Goal: Task Accomplishment & Management: Manage account settings

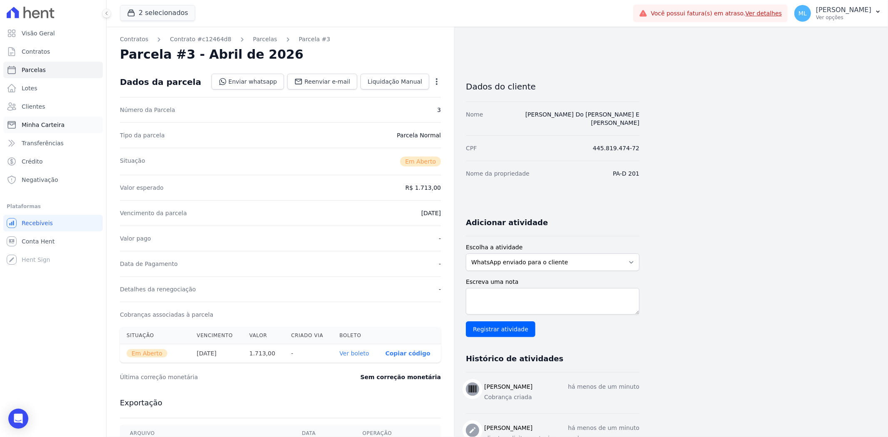
click at [67, 124] on link "Minha Carteira" at bounding box center [52, 125] width 99 height 17
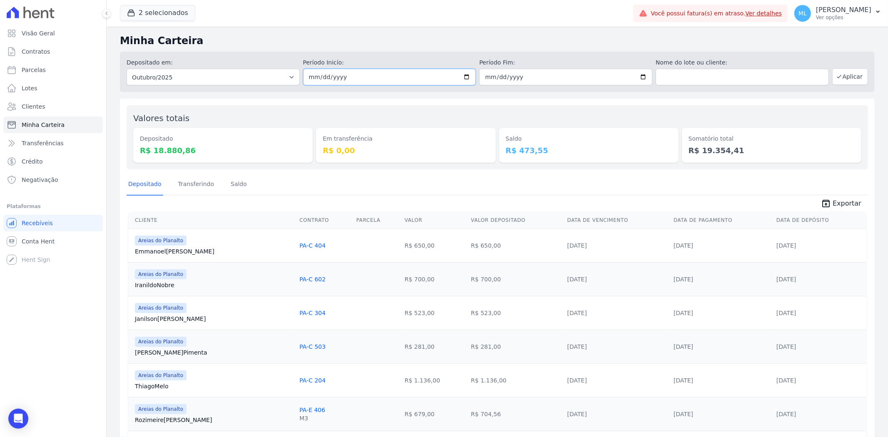
click at [463, 74] on input "[DATE]" at bounding box center [389, 77] width 173 height 17
type input "[DATE]"
click at [640, 77] on input "[DATE]" at bounding box center [565, 77] width 173 height 17
type input "[DATE]"
click at [838, 74] on button "Aplicar" at bounding box center [850, 76] width 36 height 17
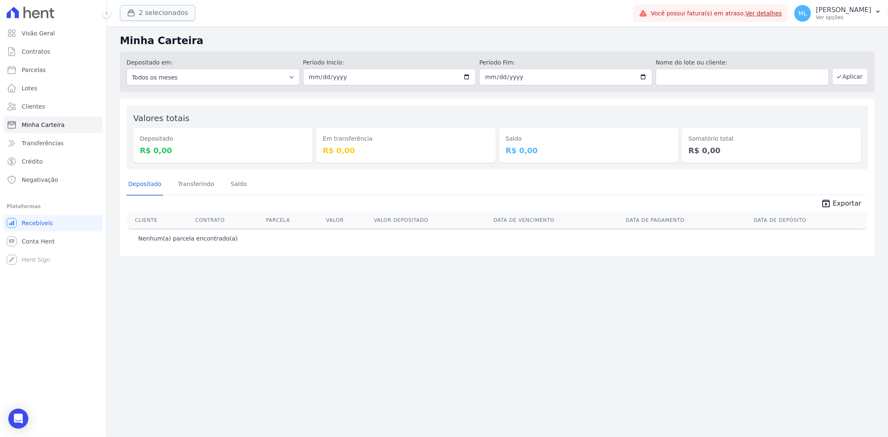
click at [165, 11] on button "2 selecionados" at bounding box center [157, 13] width 75 height 16
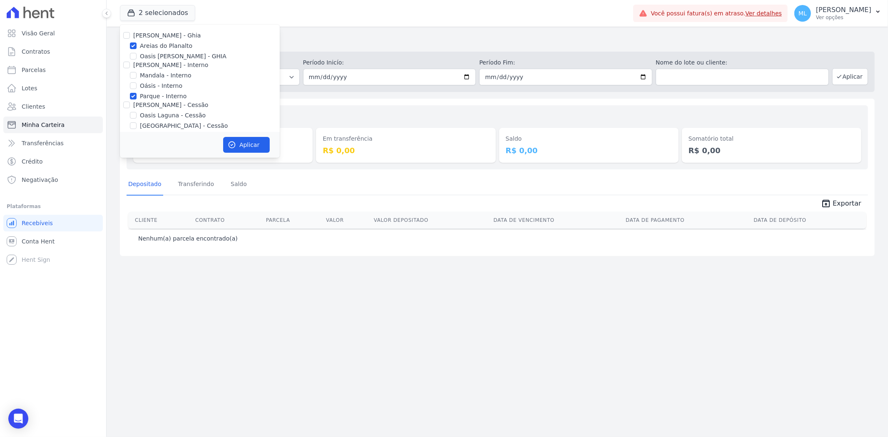
click at [164, 46] on label "Areias do Planalto" at bounding box center [166, 46] width 52 height 9
click at [137, 46] on input "Areias do Planalto" at bounding box center [133, 45] width 7 height 7
checkbox input "false"
click at [163, 95] on label "Parque - Interno" at bounding box center [163, 96] width 47 height 9
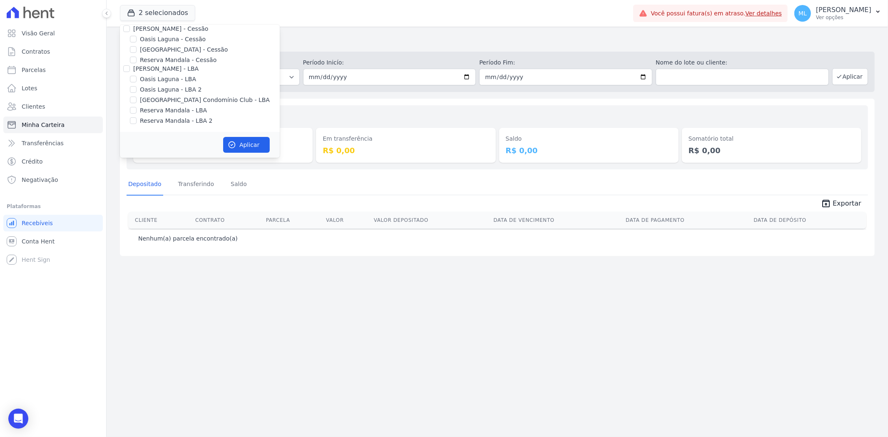
click at [181, 45] on label "[GEOGRAPHIC_DATA] - Cessão" at bounding box center [184, 49] width 88 height 9
click at [137, 46] on input "[GEOGRAPHIC_DATA] - Cessão" at bounding box center [133, 49] width 7 height 7
checkbox input "true"
click at [236, 138] on button "Aplicar" at bounding box center [246, 145] width 47 height 16
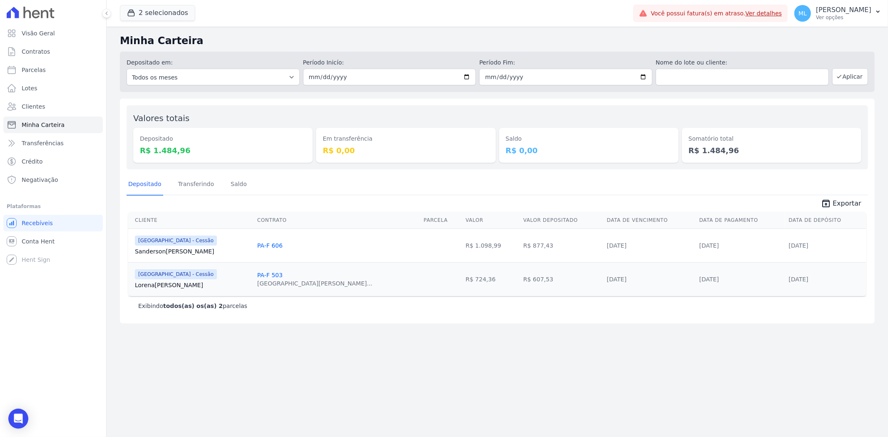
click at [839, 196] on span "unarchive Exportar" at bounding box center [497, 202] width 741 height 15
click at [838, 201] on span "Exportar" at bounding box center [847, 204] width 29 height 10
click at [168, 9] on button "2 selecionados" at bounding box center [157, 13] width 75 height 16
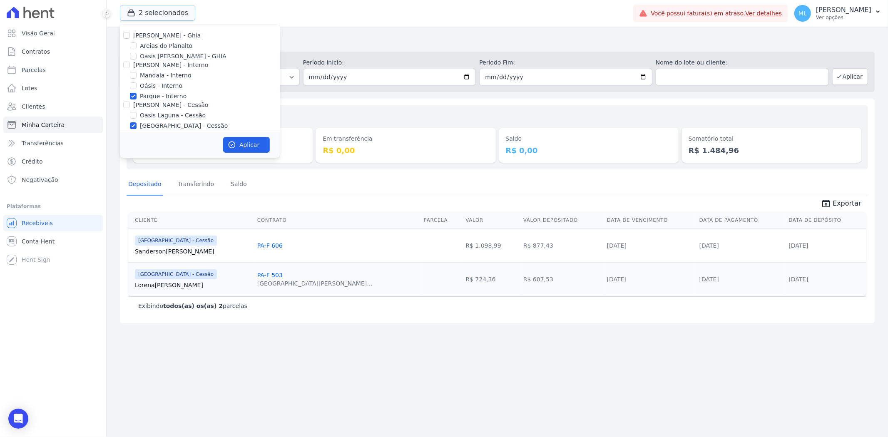
scroll to position [76, 0]
click at [154, 48] on label "[GEOGRAPHIC_DATA] - Cessão" at bounding box center [184, 49] width 88 height 9
click at [137, 48] on input "[GEOGRAPHIC_DATA] - Cessão" at bounding box center [133, 49] width 7 height 7
checkbox input "false"
click at [156, 65] on label "Parque - Interno" at bounding box center [163, 66] width 47 height 9
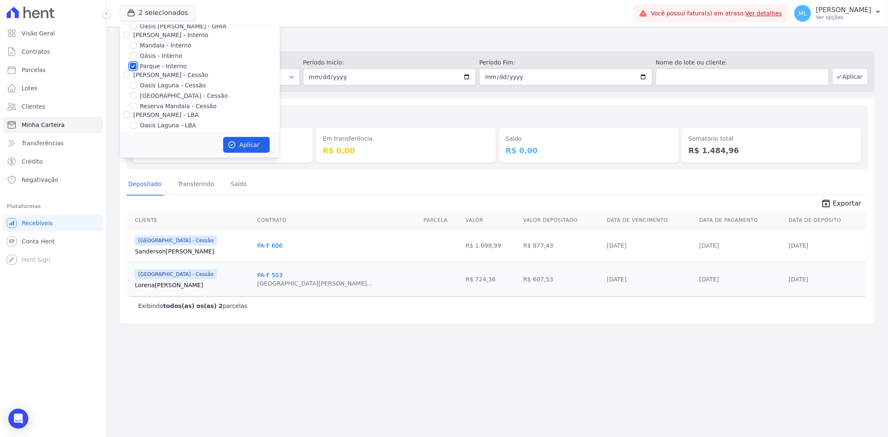
click at [137, 65] on input "Parque - Interno" at bounding box center [133, 66] width 7 height 7
checkbox input "false"
click at [164, 101] on label "[GEOGRAPHIC_DATA] Condomínio Club - LBA" at bounding box center [205, 100] width 130 height 9
click at [137, 101] on input "[GEOGRAPHIC_DATA] Condomínio Club - LBA" at bounding box center [133, 100] width 7 height 7
checkbox input "true"
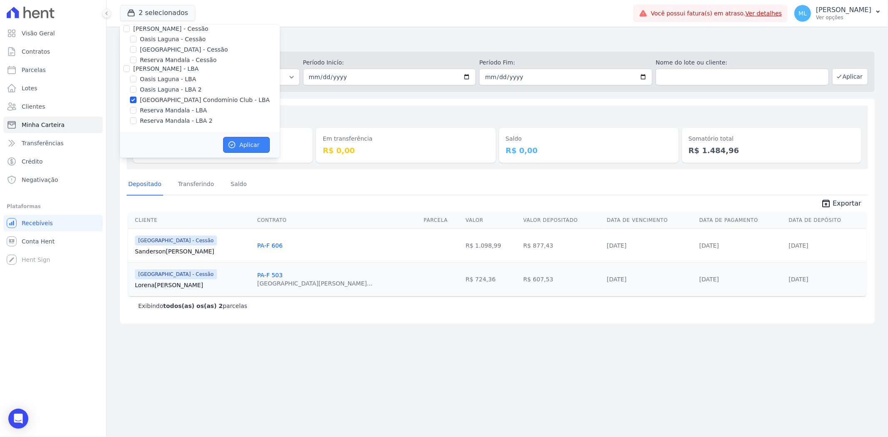
click at [249, 146] on button "Aplicar" at bounding box center [246, 145] width 47 height 16
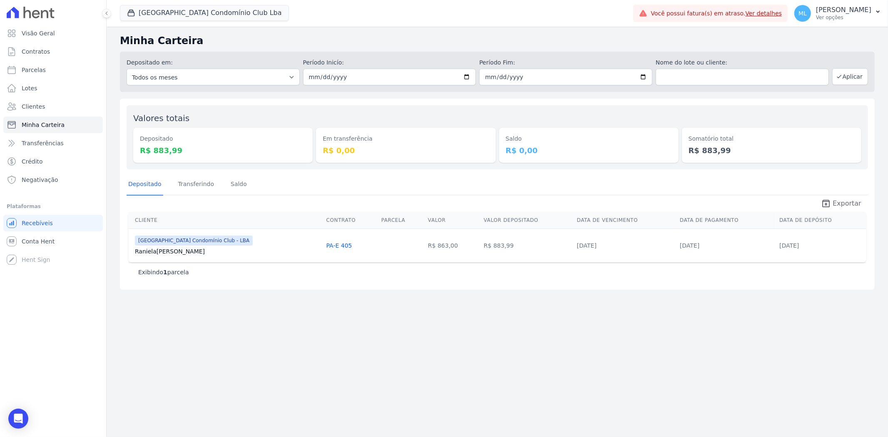
click at [842, 202] on span "Exportar" at bounding box center [847, 204] width 29 height 10
click at [825, 200] on icon "unarchive" at bounding box center [826, 204] width 10 height 10
click at [210, 13] on button "Parque Do Planalto Condomínio Club Lba" at bounding box center [204, 13] width 169 height 16
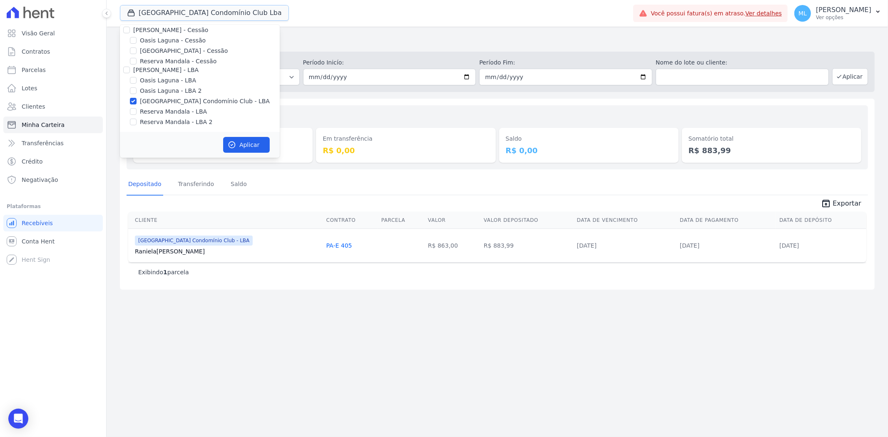
scroll to position [76, 0]
click at [152, 100] on label "[GEOGRAPHIC_DATA] Condomínio Club - LBA" at bounding box center [205, 100] width 130 height 9
click at [137, 100] on input "[GEOGRAPHIC_DATA] Condomínio Club - LBA" at bounding box center [133, 100] width 7 height 7
checkbox input "false"
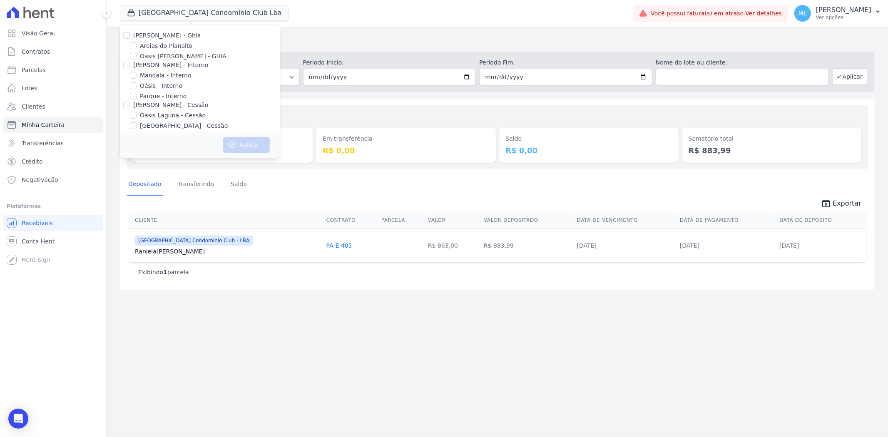
click at [307, 107] on div "Valores totais Depositado R$ 883,99 Em transferência R$ 0,00 Saldo R$ 0,00 Soma…" at bounding box center [497, 137] width 741 height 64
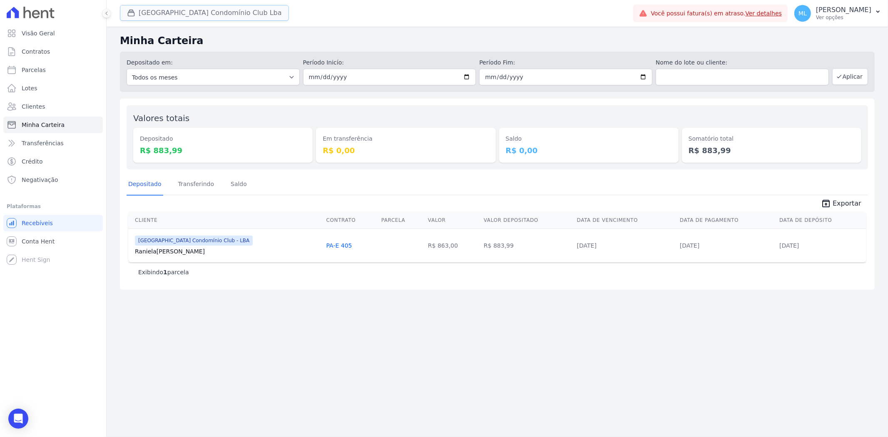
click at [226, 14] on button "Parque Do Planalto Condomínio Club Lba" at bounding box center [204, 13] width 169 height 16
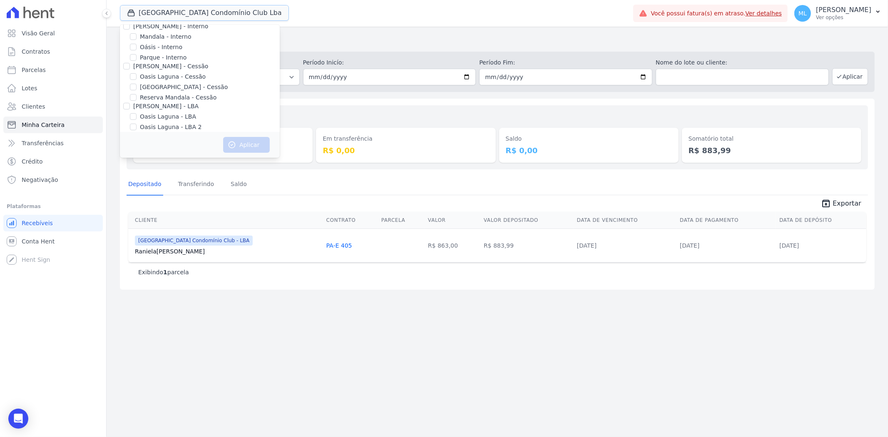
scroll to position [76, 0]
click at [306, 109] on div "Valores totais Depositado R$ 883,99 Em transferência R$ 0,00 Saldo R$ 0,00 Soma…" at bounding box center [497, 137] width 741 height 64
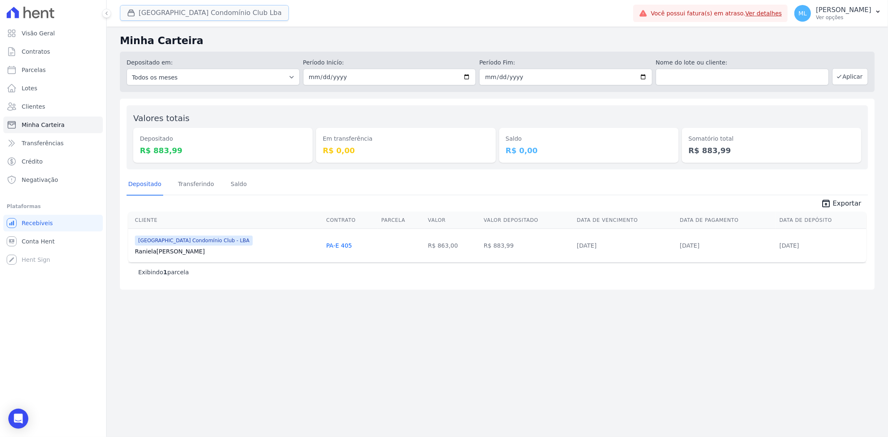
click at [217, 17] on button "Parque Do Planalto Condomínio Club Lba" at bounding box center [204, 13] width 169 height 16
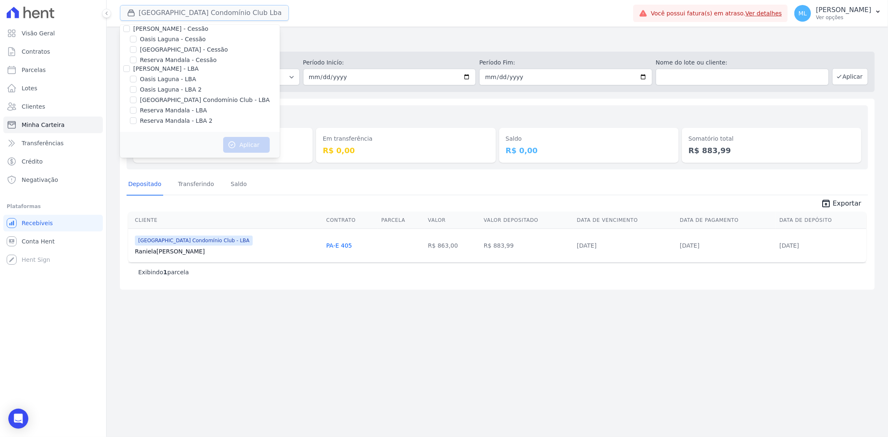
click at [217, 17] on button "Parque Do Planalto Condomínio Club Lba" at bounding box center [204, 13] width 169 height 16
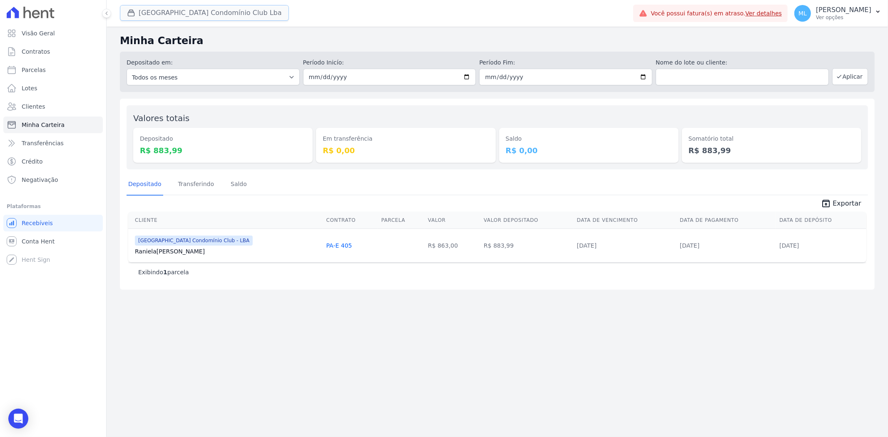
click at [213, 11] on button "Parque Do Planalto Condomínio Club Lba" at bounding box center [204, 13] width 169 height 16
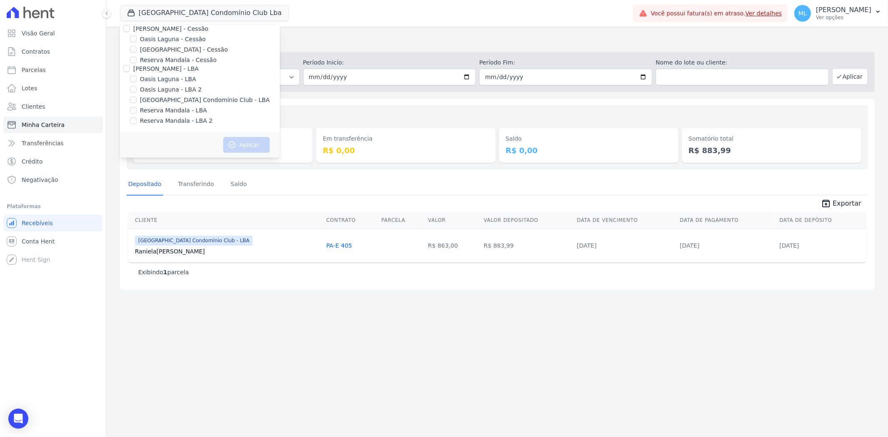
click at [189, 52] on label "[GEOGRAPHIC_DATA] - Cessão" at bounding box center [184, 49] width 88 height 9
click at [137, 52] on input "[GEOGRAPHIC_DATA] - Cessão" at bounding box center [133, 49] width 7 height 7
checkbox input "true"
click at [246, 148] on button "Aplicar" at bounding box center [246, 145] width 47 height 16
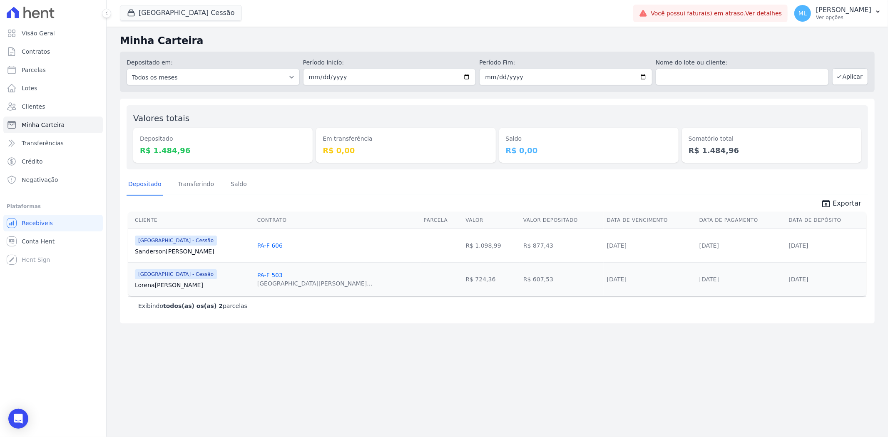
click at [352, 113] on div "Em transferência R$ 0,00" at bounding box center [405, 137] width 179 height 51
click at [189, 10] on button "Parque Do Planalto Cessão" at bounding box center [181, 13] width 122 height 16
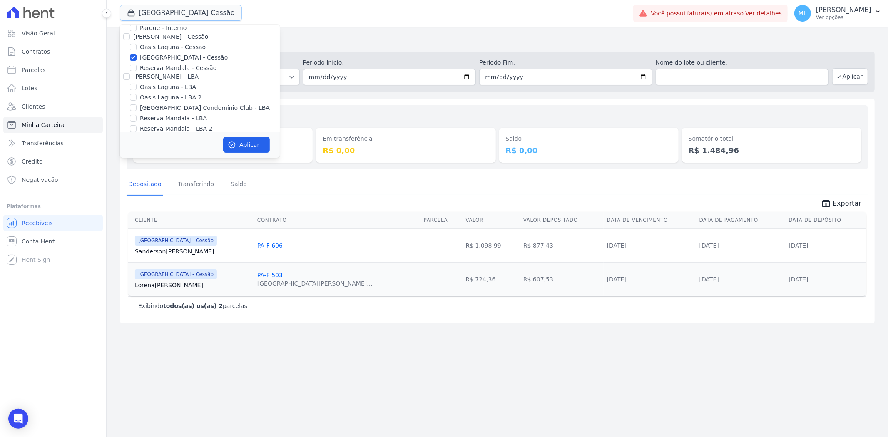
scroll to position [76, 0]
click at [153, 49] on label "[GEOGRAPHIC_DATA] - Cessão" at bounding box center [184, 49] width 88 height 9
click at [137, 49] on input "[GEOGRAPHIC_DATA] - Cessão" at bounding box center [133, 49] width 7 height 7
checkbox input "false"
click at [158, 111] on label "Reserva Mandala - LBA" at bounding box center [173, 110] width 67 height 9
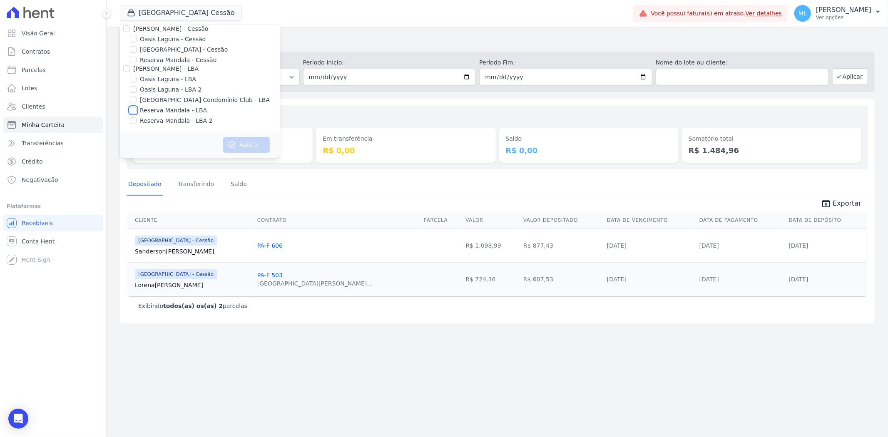
click at [137, 111] on input "Reserva Mandala - LBA" at bounding box center [133, 110] width 7 height 7
checkbox input "true"
click at [163, 122] on label "Reserva Mandala - LBA 2" at bounding box center [176, 121] width 72 height 9
click at [137, 122] on input "Reserva Mandala - LBA 2" at bounding box center [133, 120] width 7 height 7
checkbox input "true"
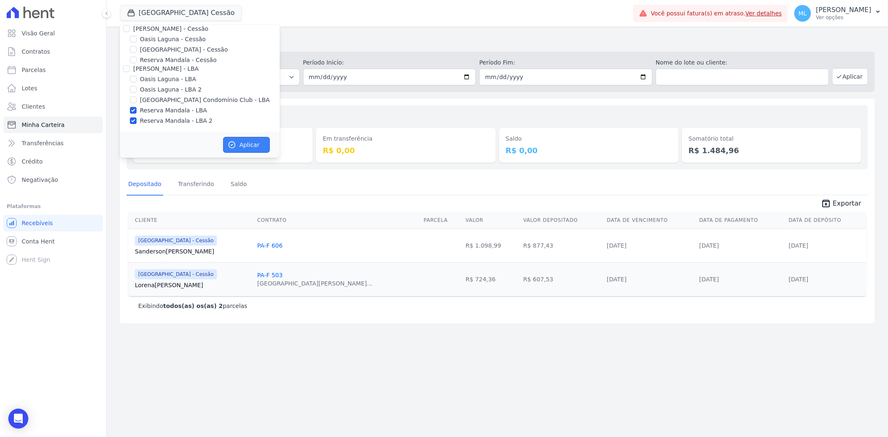
click at [253, 144] on button "Aplicar" at bounding box center [246, 145] width 47 height 16
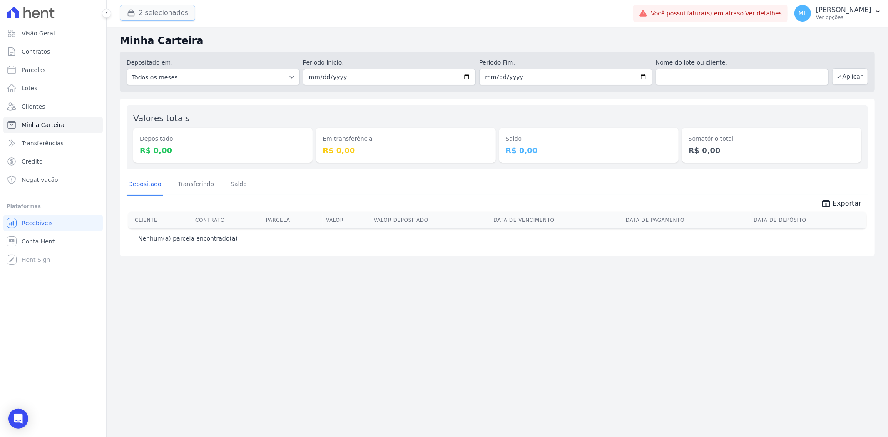
click at [176, 10] on button "2 selecionados" at bounding box center [157, 13] width 75 height 16
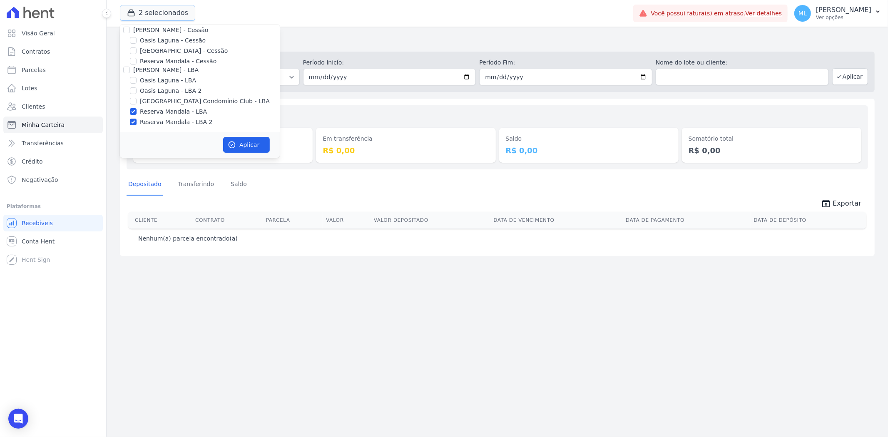
scroll to position [76, 0]
click at [152, 106] on label "Reserva Mandala - LBA" at bounding box center [173, 110] width 67 height 9
click at [137, 107] on input "Reserva Mandala - LBA" at bounding box center [133, 110] width 7 height 7
checkbox input "false"
click at [157, 119] on label "Reserva Mandala - LBA 2" at bounding box center [176, 121] width 72 height 9
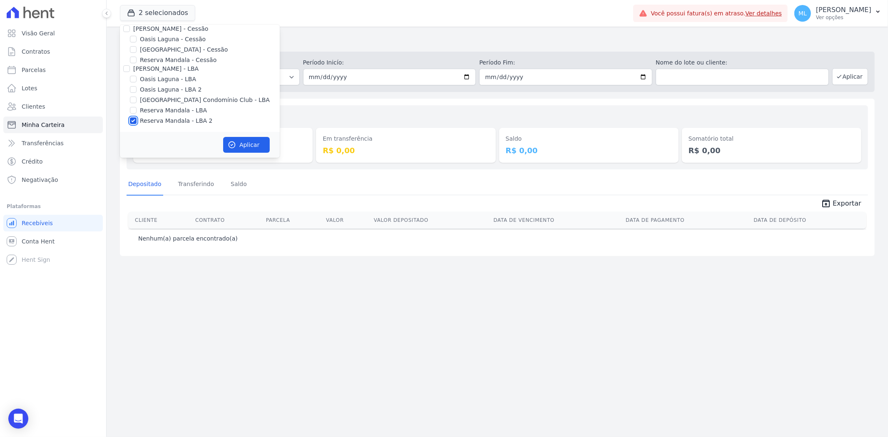
click at [137, 119] on input "Reserva Mandala - LBA 2" at bounding box center [133, 120] width 7 height 7
checkbox input "false"
click at [163, 57] on label "Reserva Mandala - Cessão" at bounding box center [178, 60] width 77 height 9
click at [137, 57] on input "Reserva Mandala - Cessão" at bounding box center [133, 60] width 7 height 7
checkbox input "true"
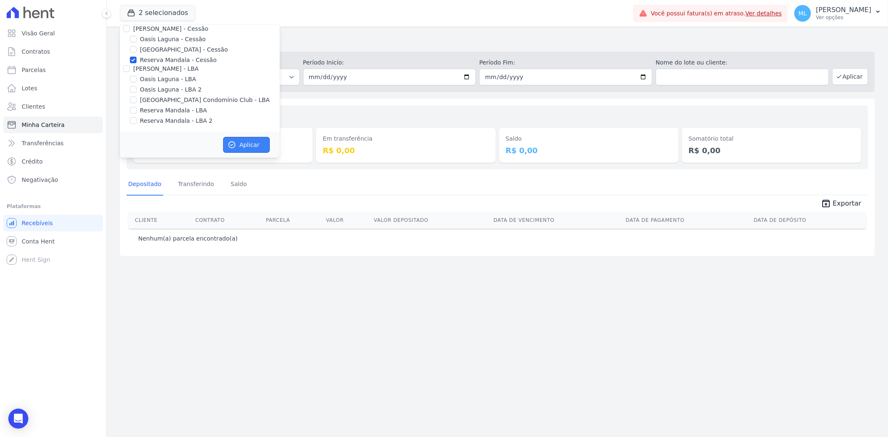
click at [239, 137] on button "Aplicar" at bounding box center [246, 145] width 47 height 16
